Goal: Task Accomplishment & Management: Manage account settings

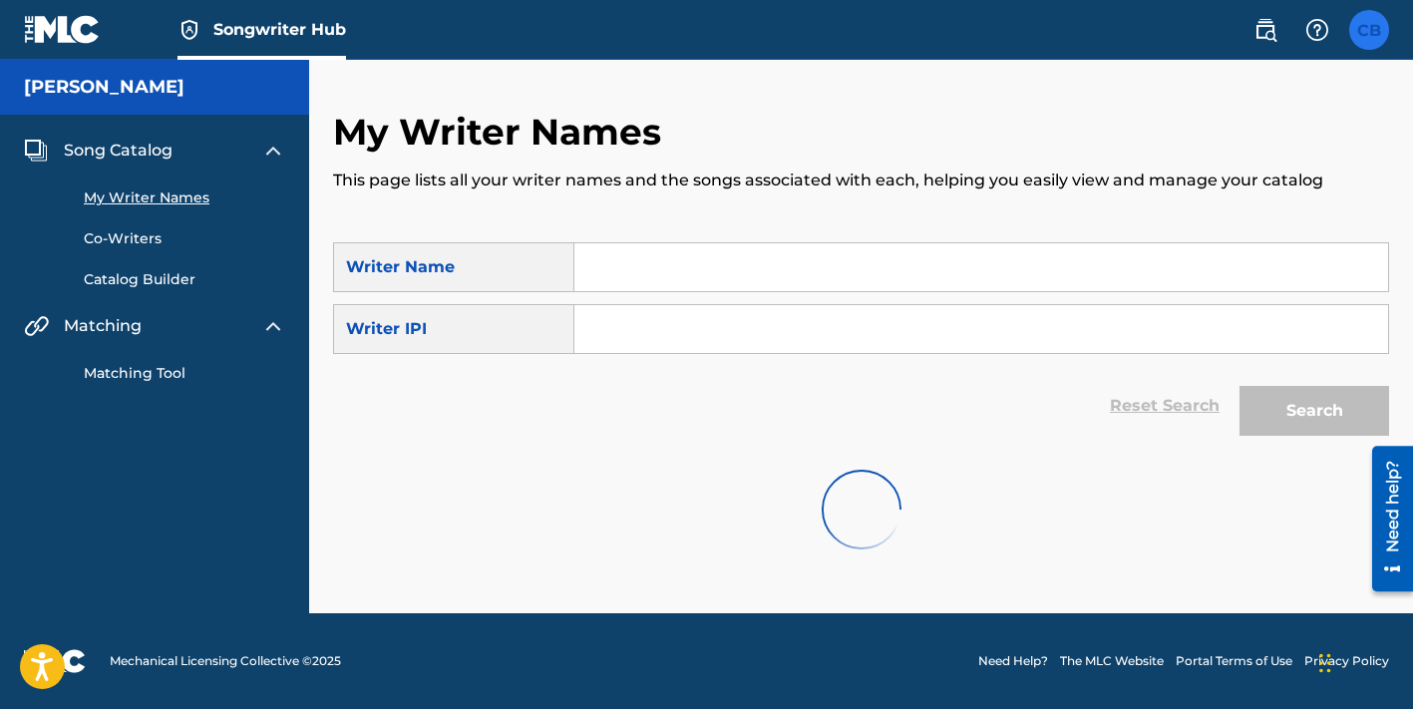
click at [1372, 40] on label at bounding box center [1369, 30] width 40 height 40
click at [1369, 30] on input "CB [PERSON_NAME] [EMAIL_ADDRESS][DOMAIN_NAME] Notification Preferences Profile …" at bounding box center [1369, 30] width 0 height 0
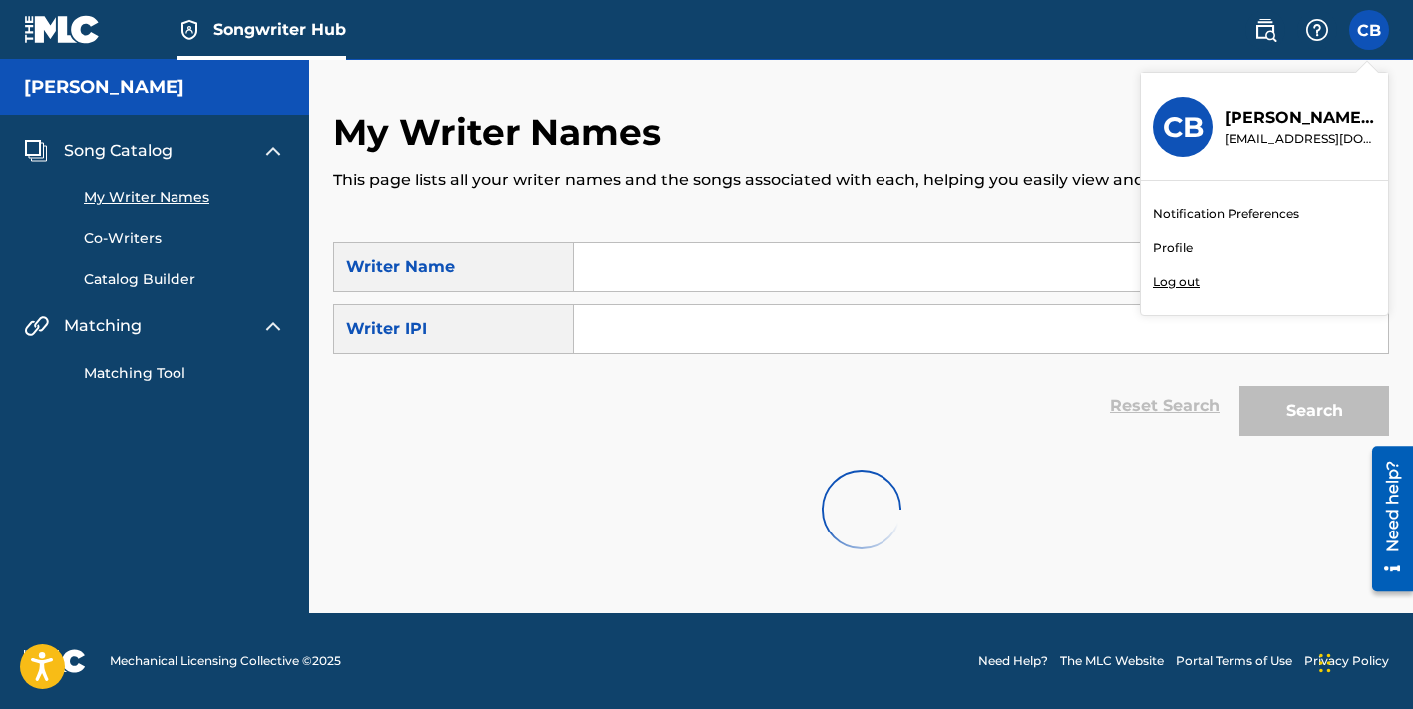
click at [1179, 247] on link "Profile" at bounding box center [1173, 248] width 40 height 18
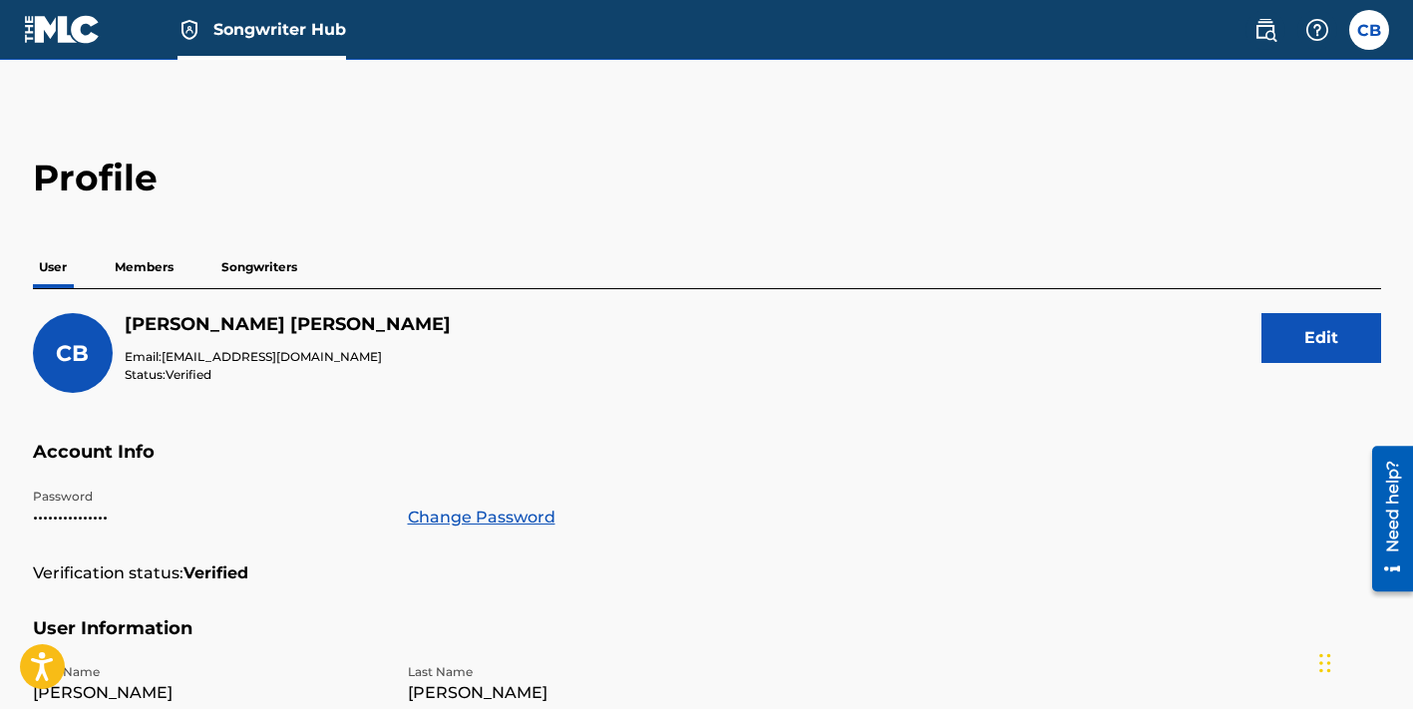
click at [132, 265] on p "Members" at bounding box center [144, 267] width 71 height 42
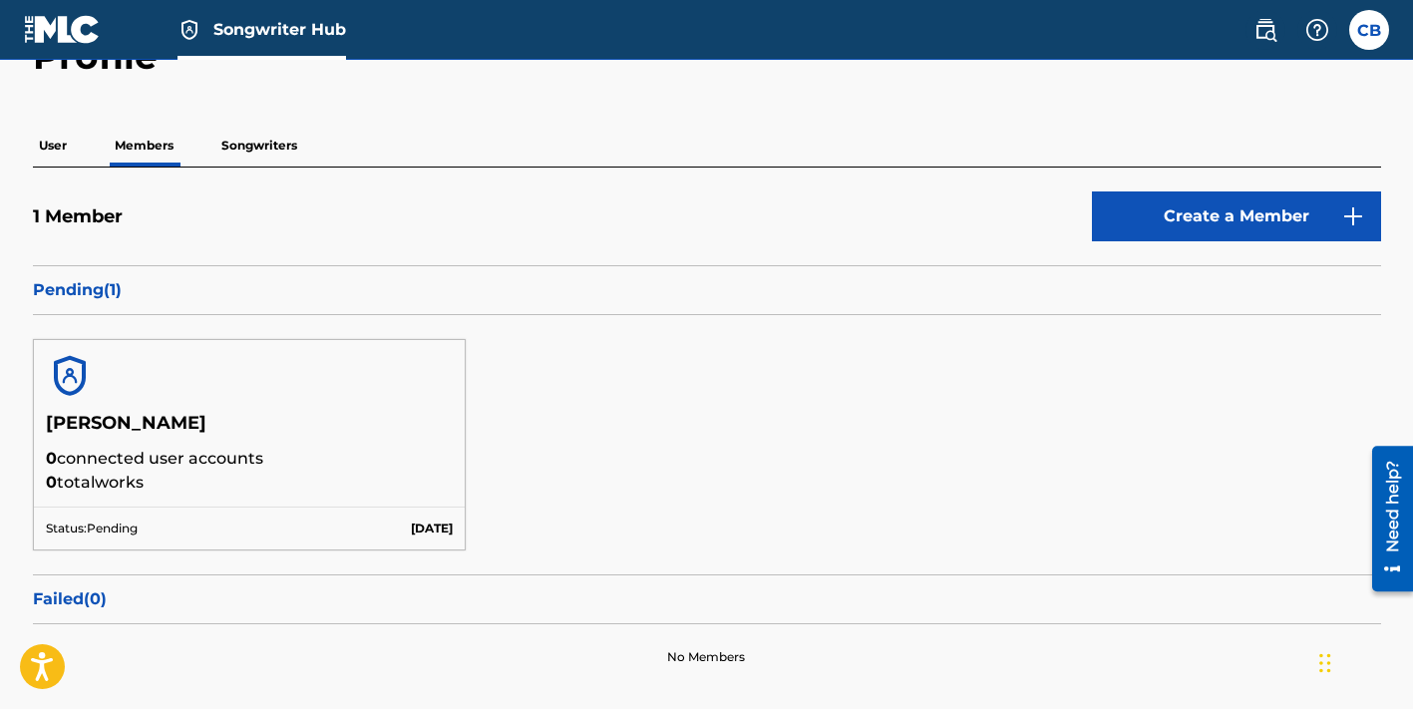
scroll to position [124, 0]
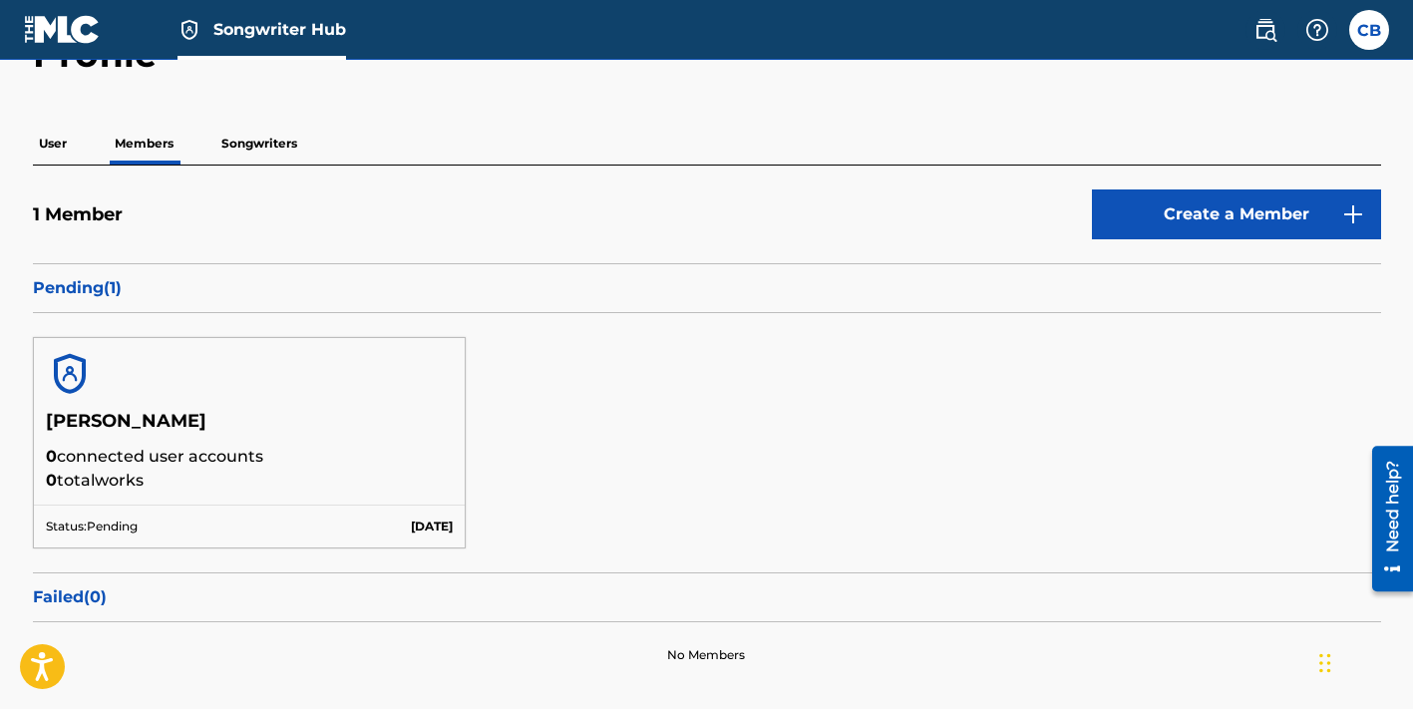
click at [260, 462] on p "0 connected user accounts" at bounding box center [250, 457] width 408 height 24
click at [281, 142] on p "Songwriters" at bounding box center [259, 144] width 88 height 42
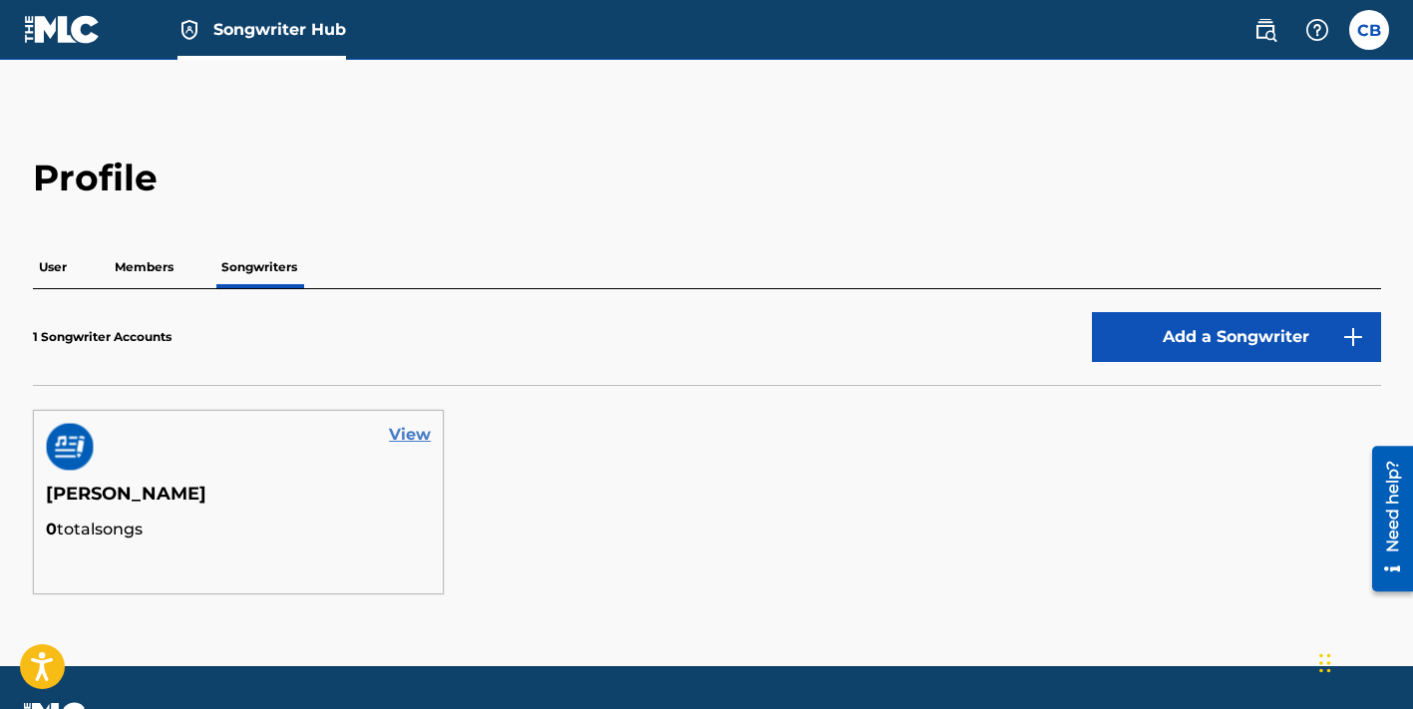
click at [421, 438] on link "View" at bounding box center [410, 435] width 42 height 24
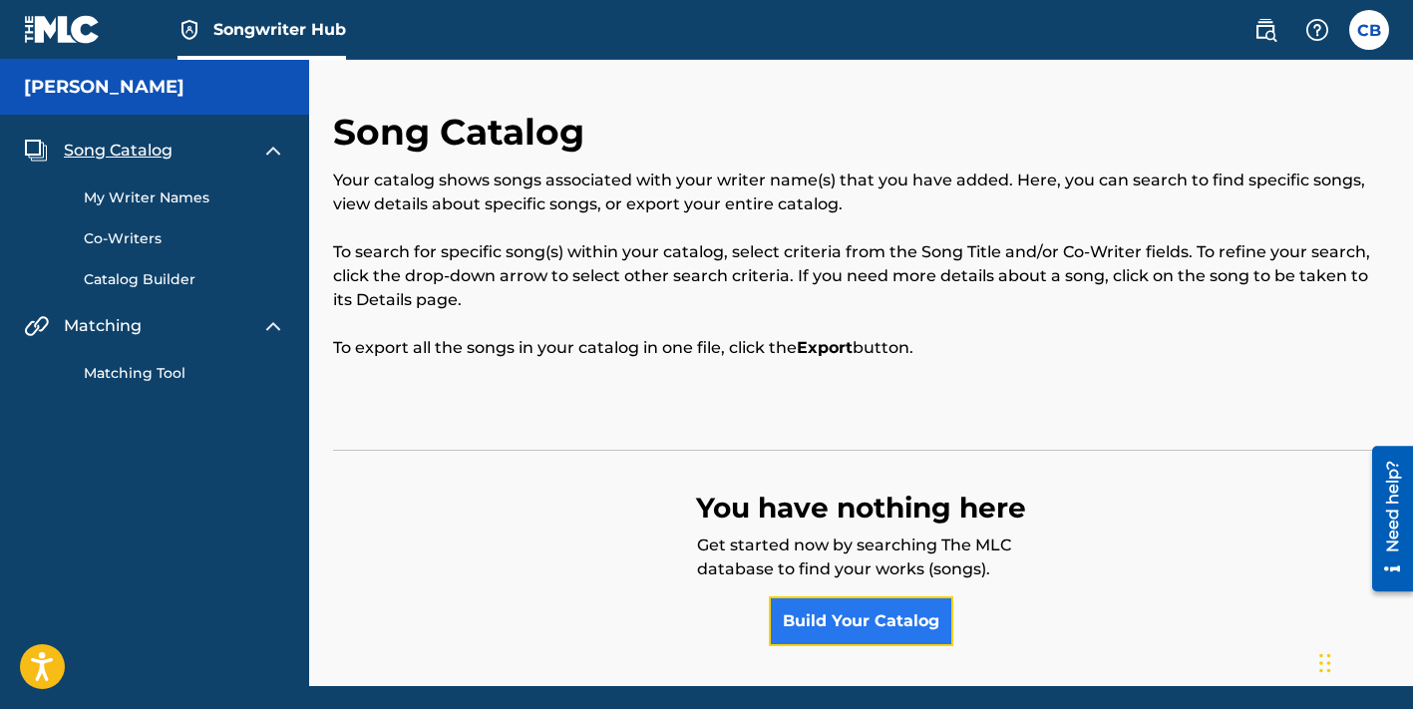
click at [879, 620] on link "Build Your Catalog" at bounding box center [861, 621] width 184 height 50
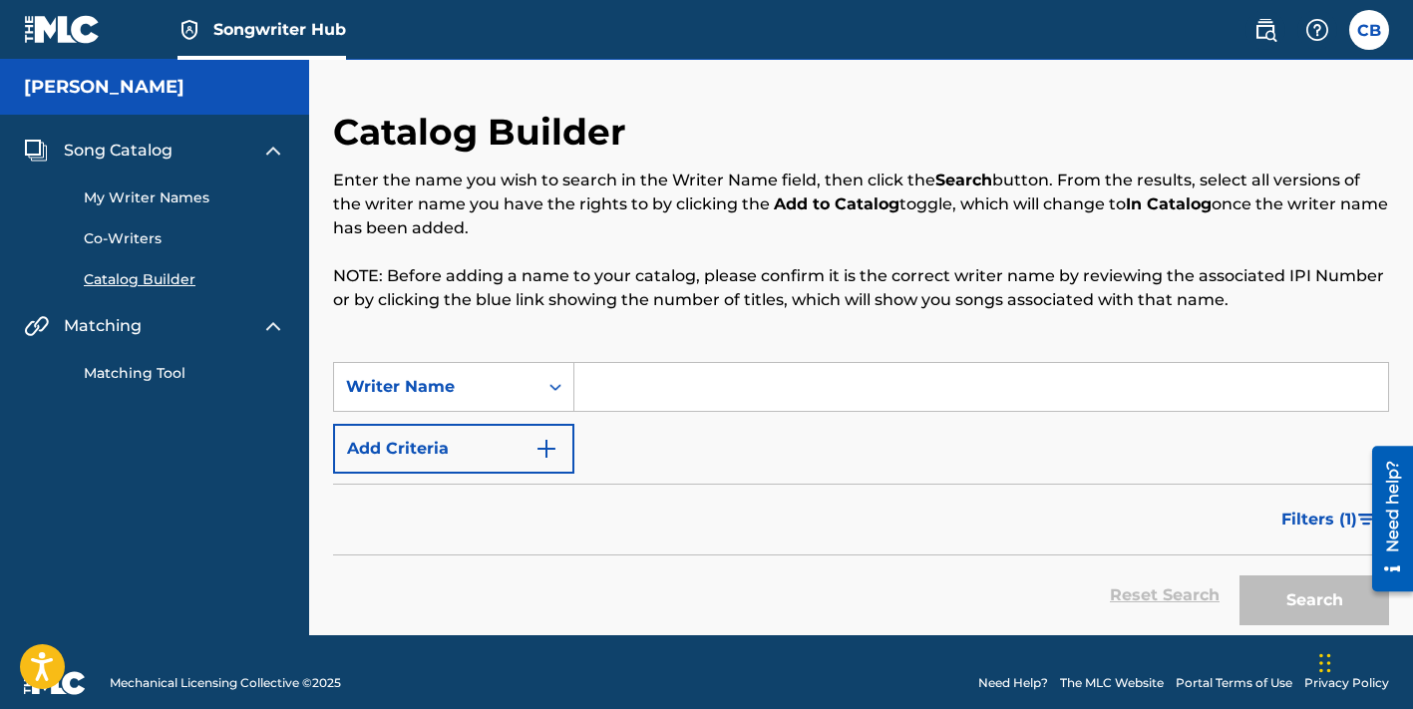
click at [590, 387] on input "Search Form" at bounding box center [981, 387] width 814 height 48
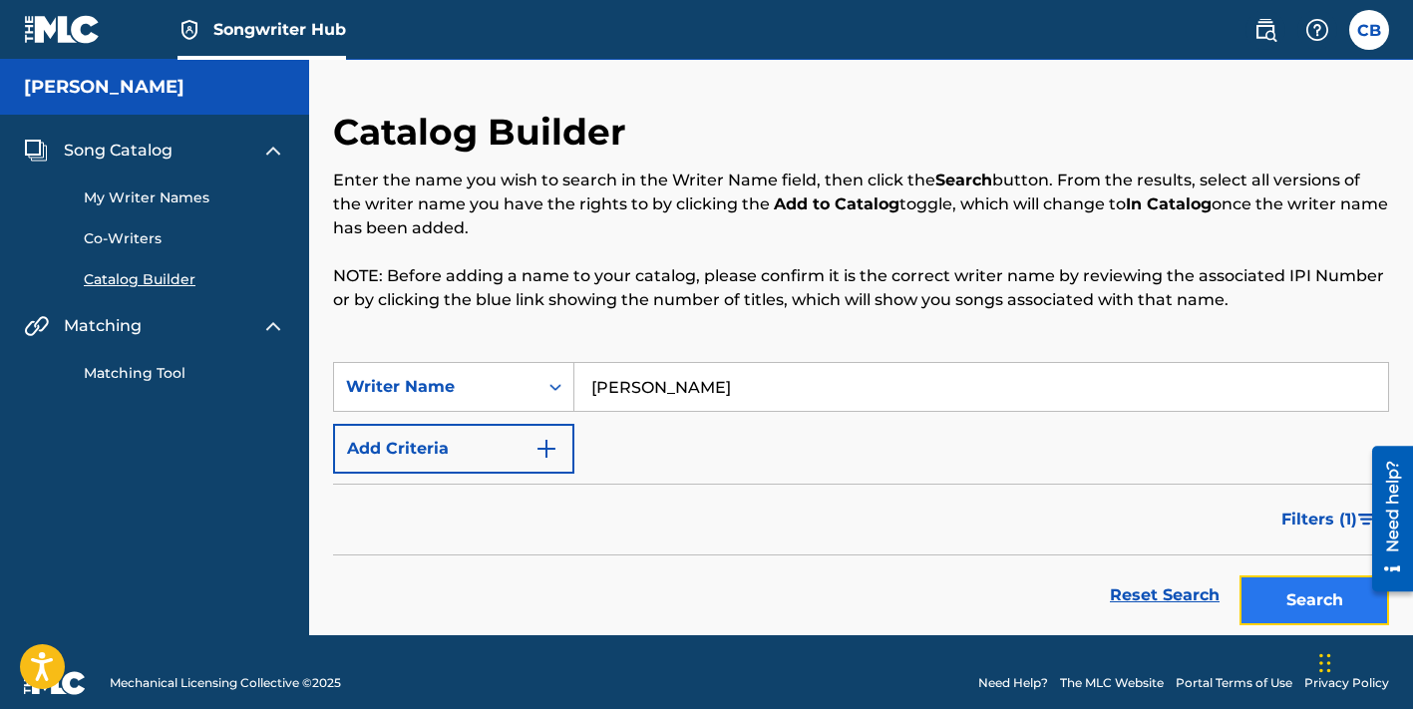
click at [1291, 596] on button "Search" at bounding box center [1314, 600] width 150 height 50
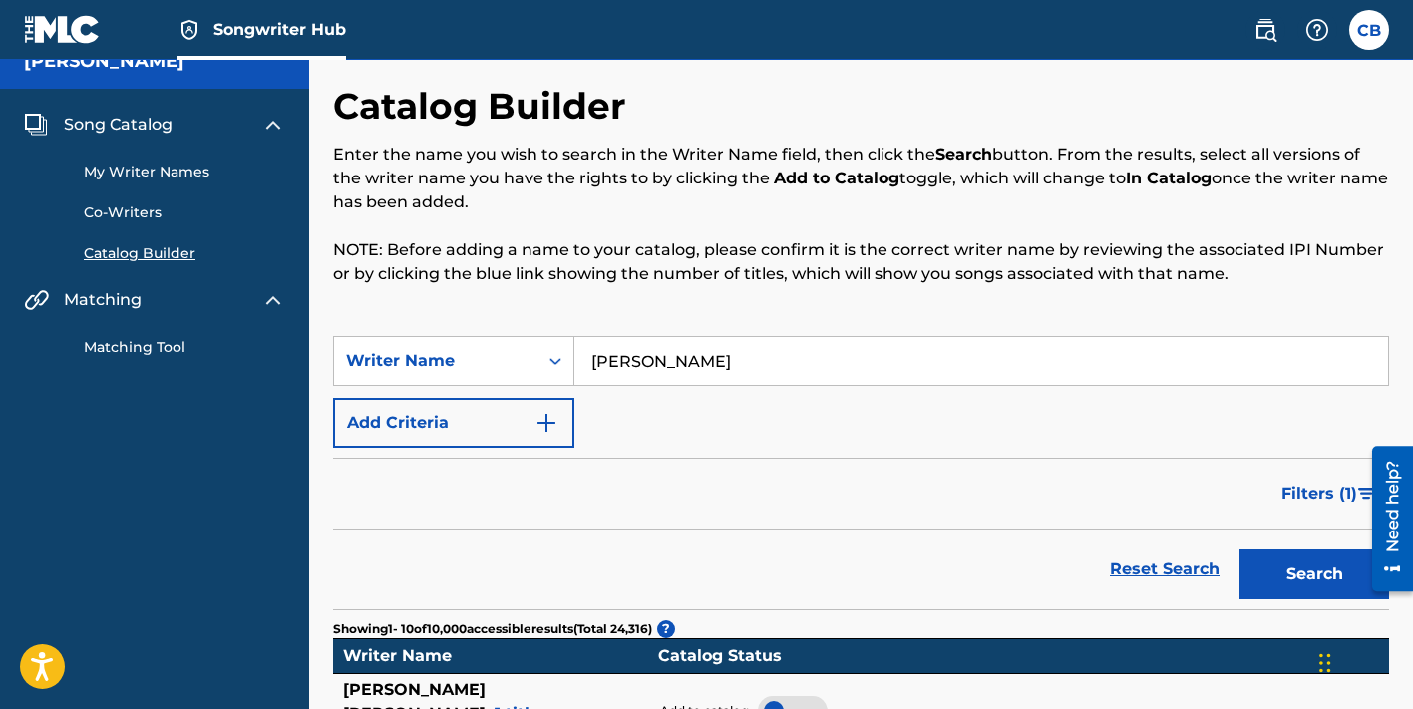
scroll to position [12, 0]
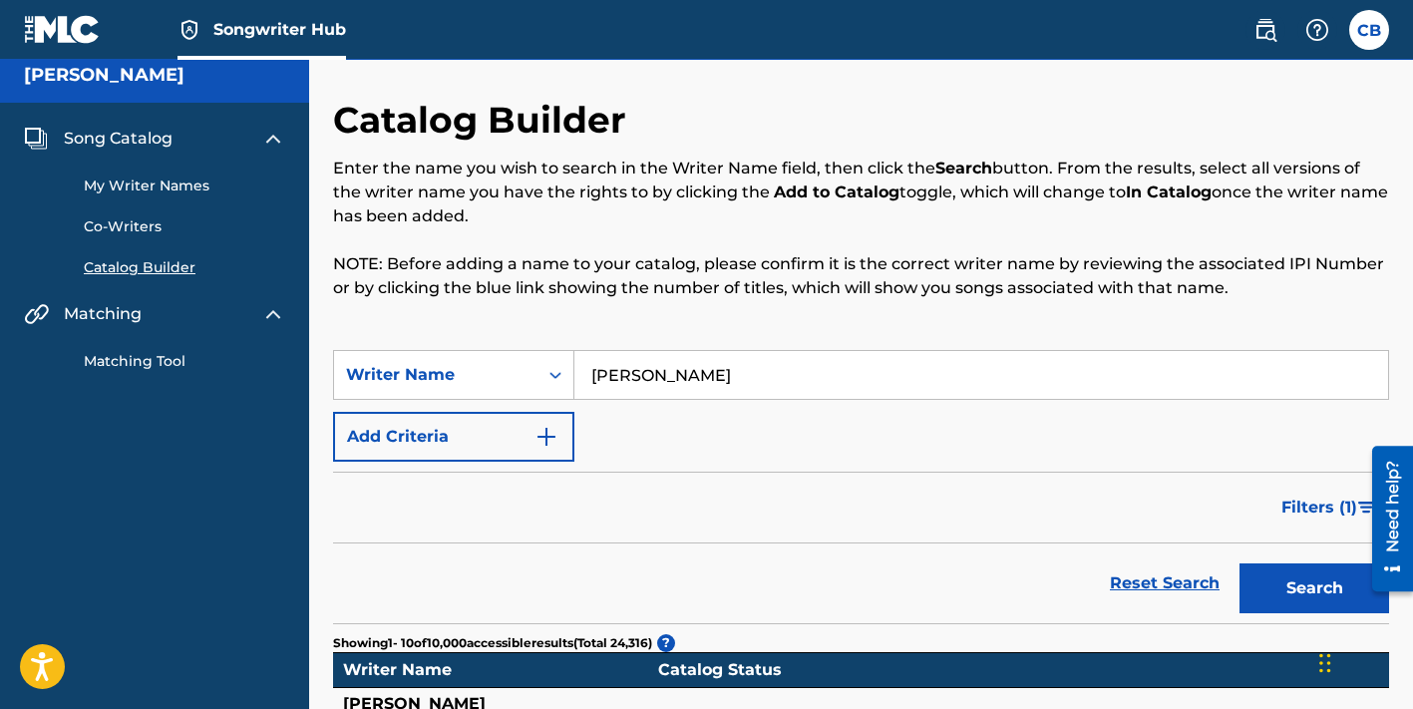
click at [674, 376] on input "[PERSON_NAME]" at bounding box center [981, 375] width 814 height 48
click at [697, 377] on input "[PERSON_NAME]" at bounding box center [981, 375] width 814 height 48
click at [686, 377] on input "[PERSON_NAME]" at bounding box center [981, 375] width 814 height 48
type input "[PERSON_NAME] [PERSON_NAME]"
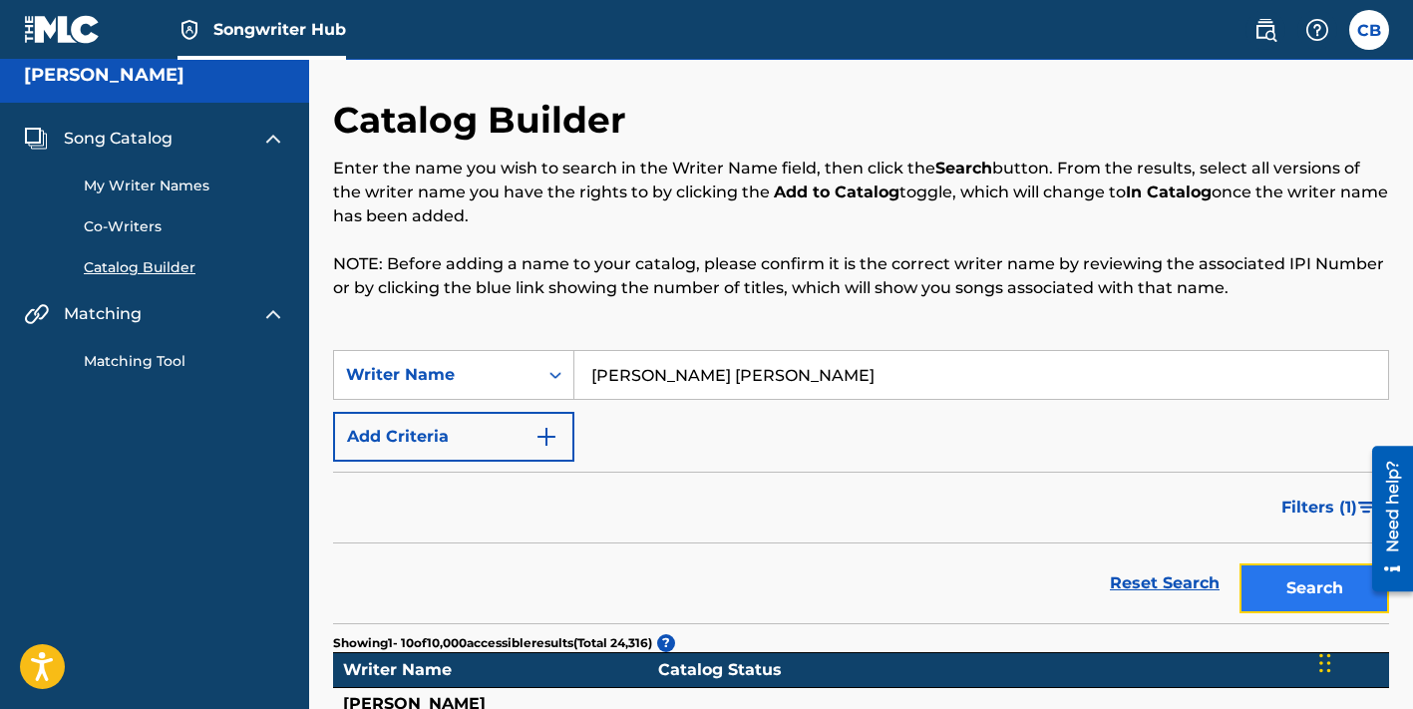
click at [1257, 584] on button "Search" at bounding box center [1314, 588] width 150 height 50
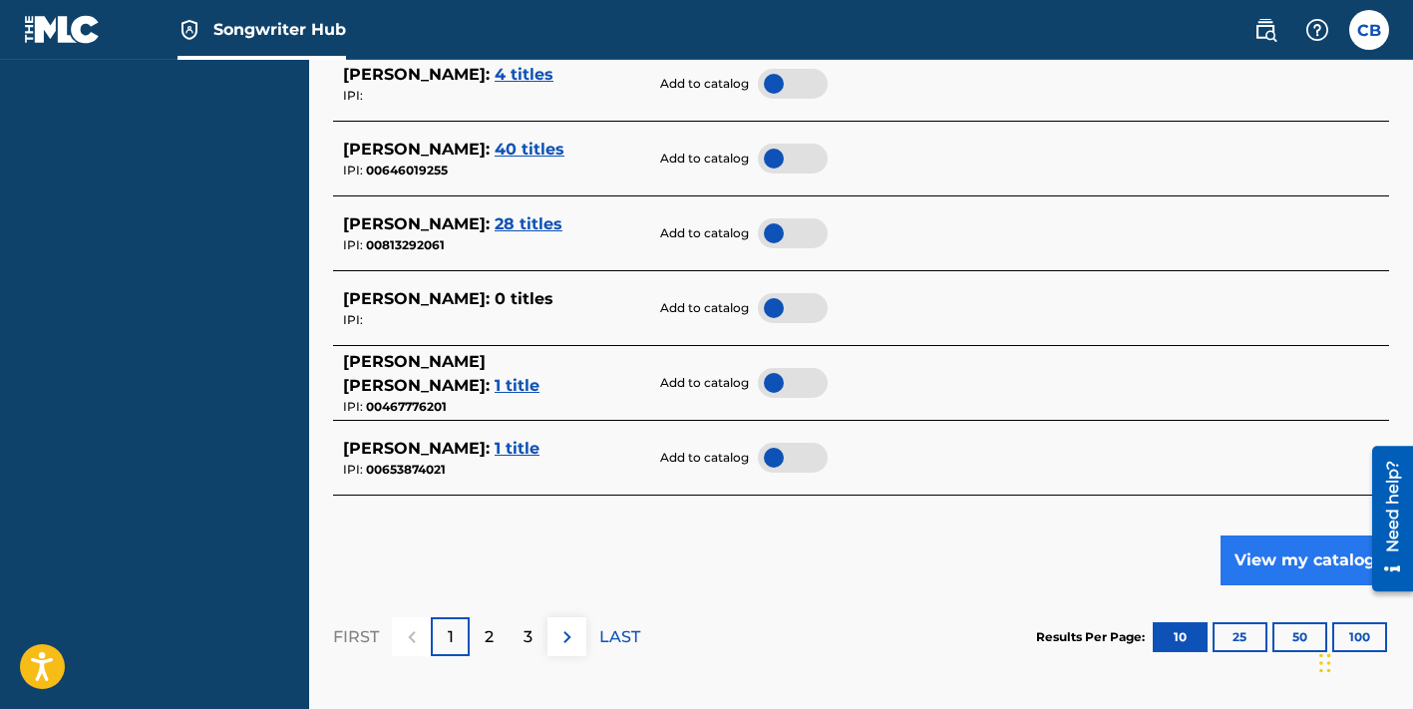
scroll to position [954, 0]
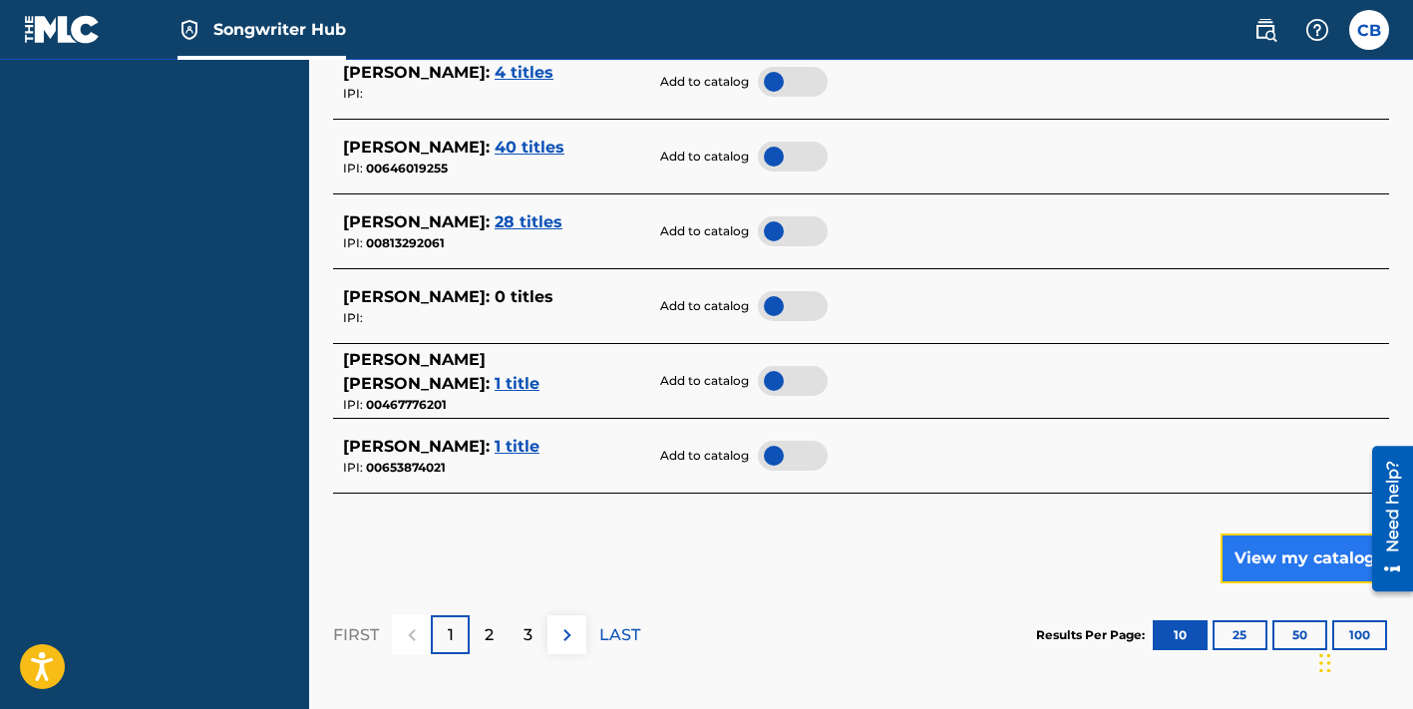
click at [1277, 574] on button "View my catalog" at bounding box center [1304, 558] width 168 height 50
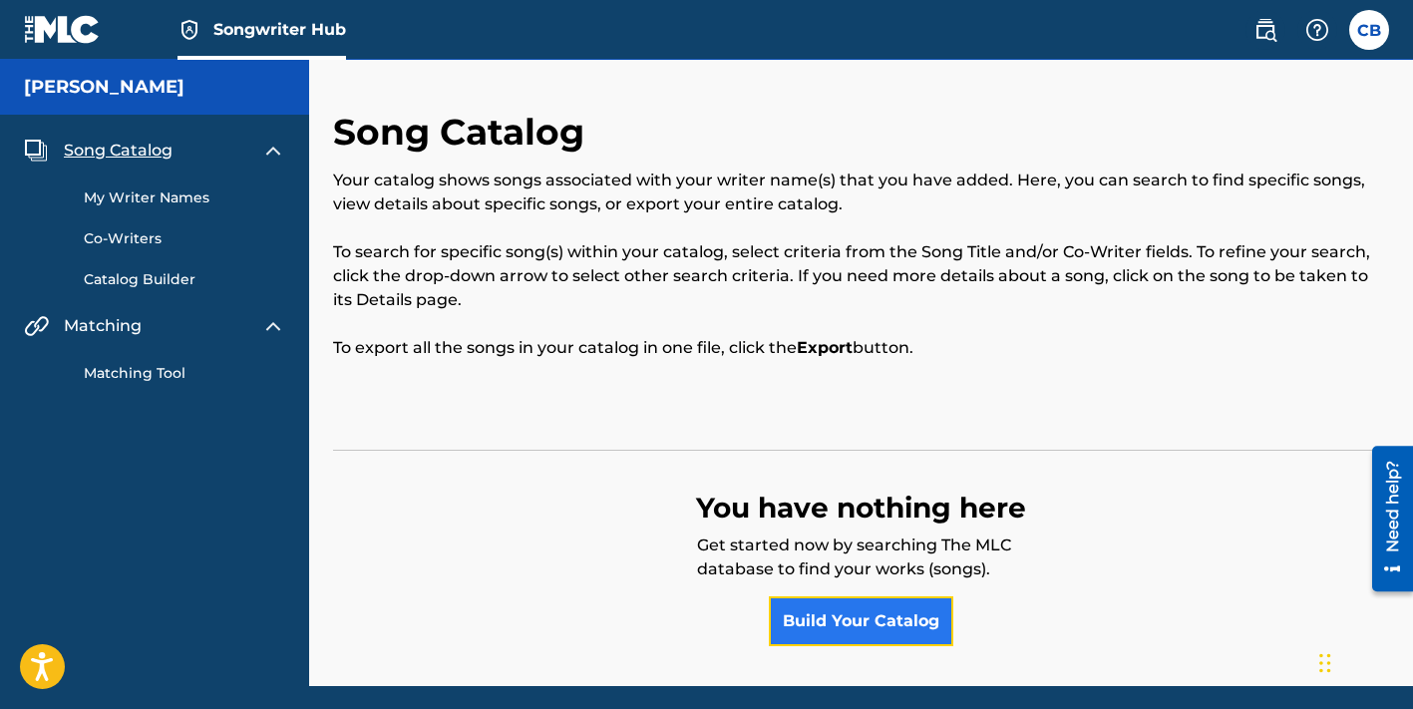
click at [896, 620] on link "Build Your Catalog" at bounding box center [861, 621] width 184 height 50
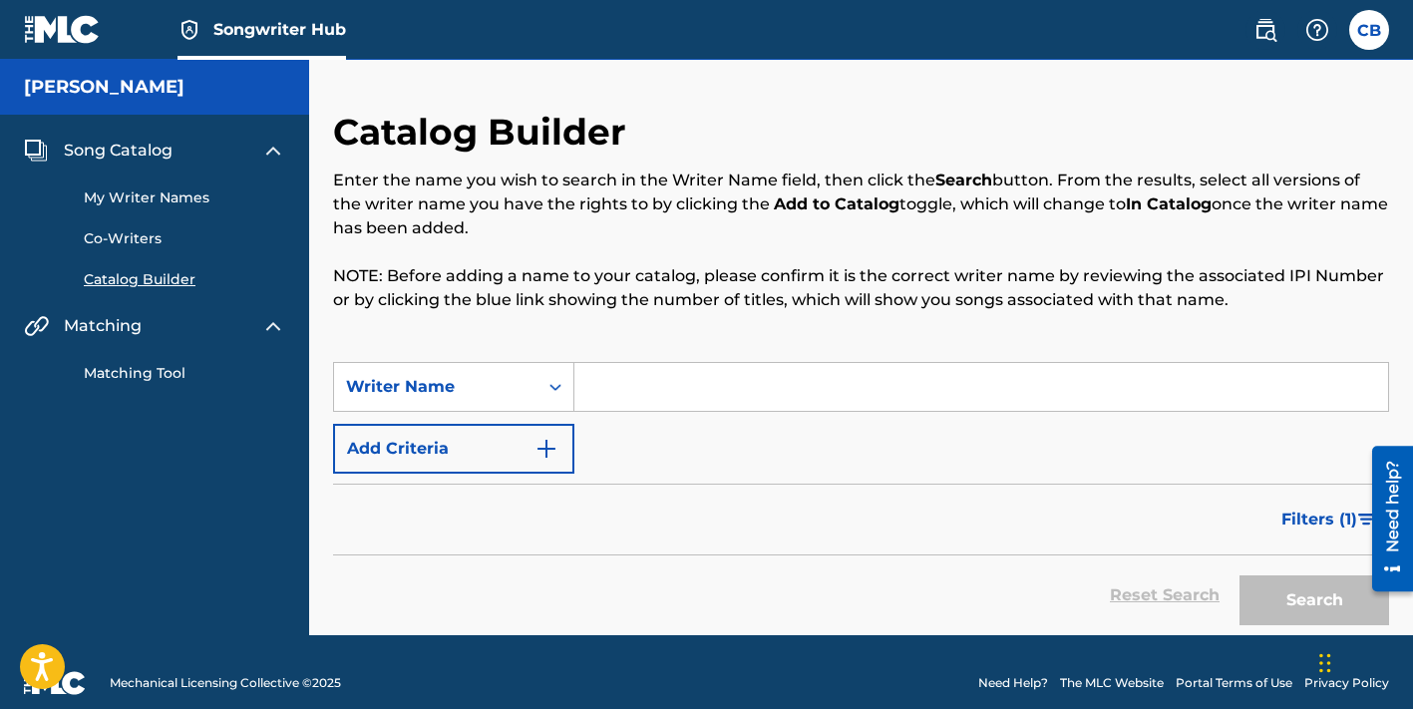
click at [124, 149] on span "Song Catalog" at bounding box center [118, 151] width 109 height 24
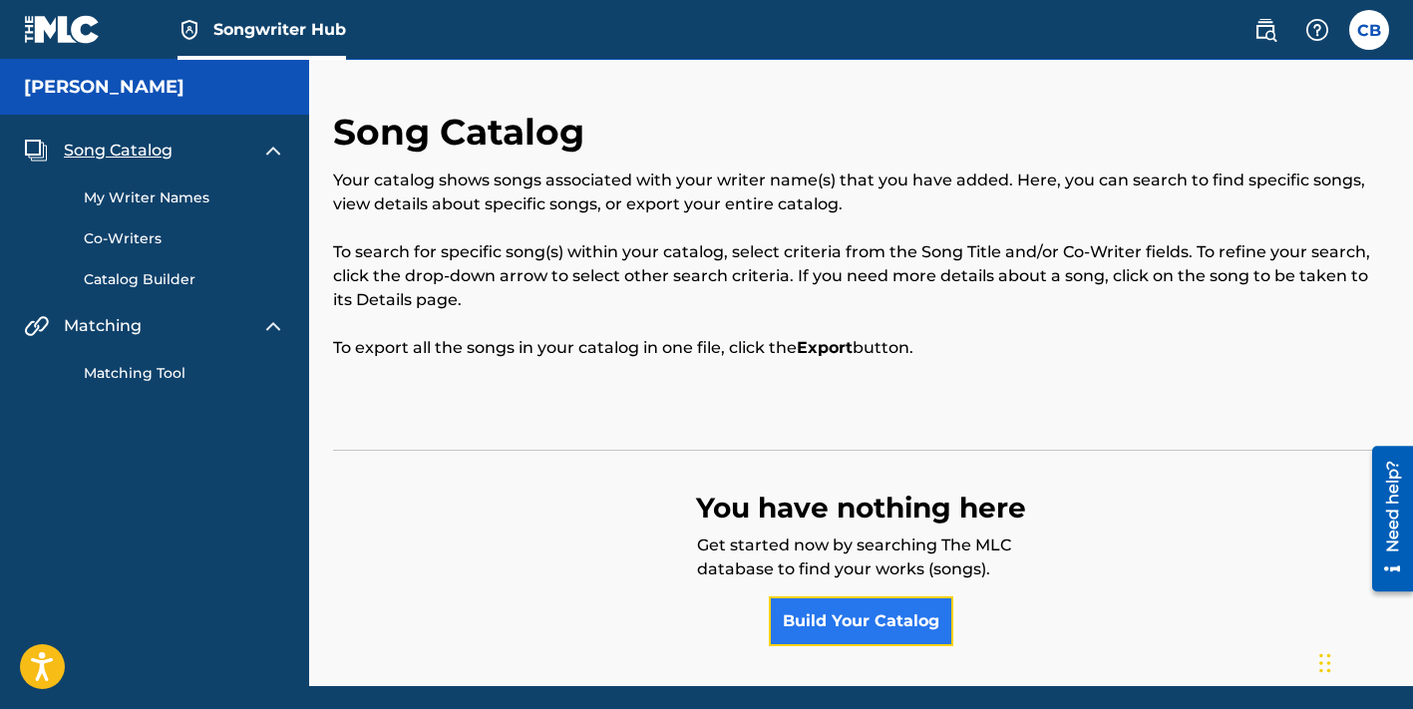
click at [904, 618] on link "Build Your Catalog" at bounding box center [861, 621] width 184 height 50
